Goal: Task Accomplishment & Management: Use online tool/utility

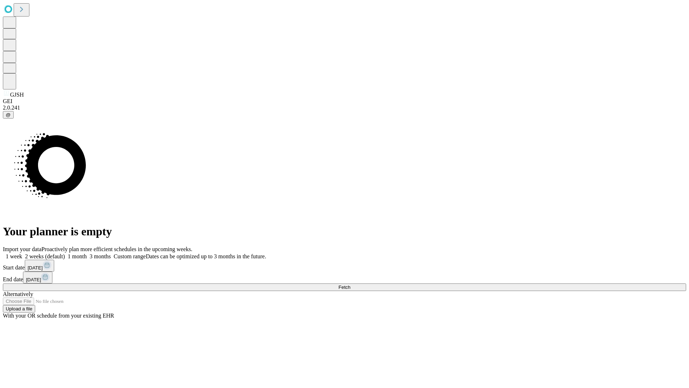
click at [350, 284] on span "Fetch" at bounding box center [344, 286] width 12 height 5
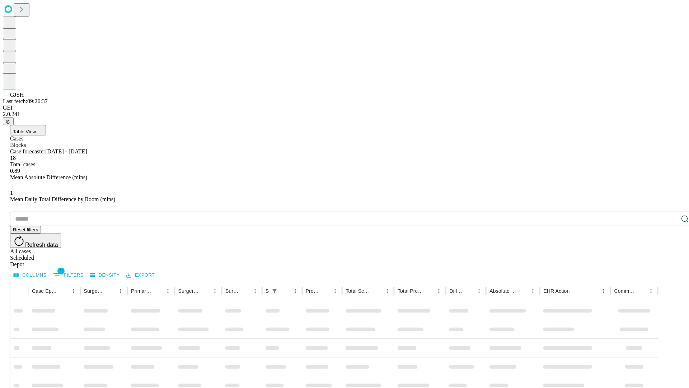
click at [670, 261] on div "Depot" at bounding box center [351, 264] width 683 height 6
